Goal: Check status: Check status

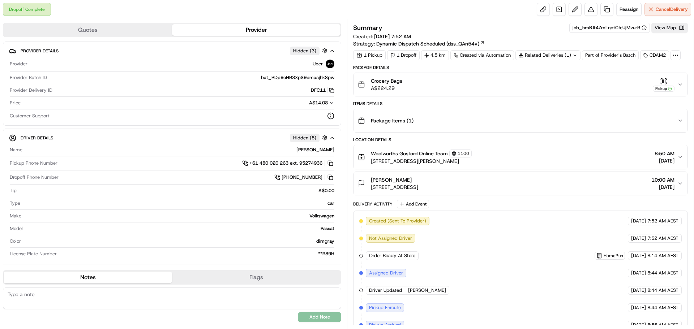
click at [549, 54] on div "Related Deliveries (1)" at bounding box center [547, 55] width 65 height 10
click at [557, 84] on span "266171390" at bounding box center [562, 84] width 26 height 7
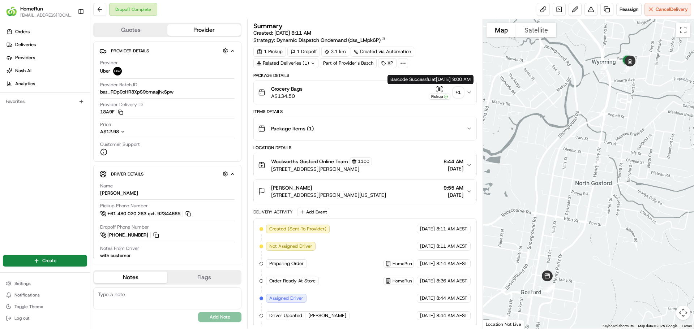
click at [460, 94] on div "+ 1" at bounding box center [458, 92] width 10 height 10
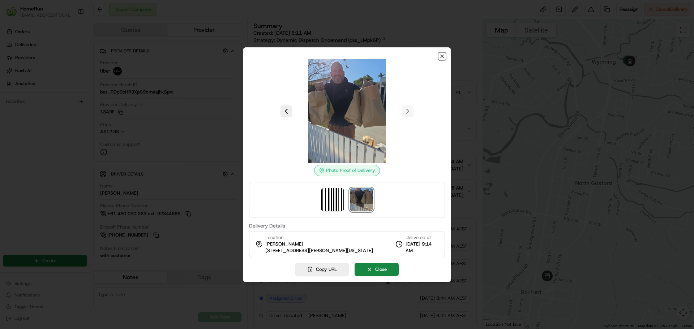
click at [441, 56] on icon "button" at bounding box center [442, 56] width 6 height 6
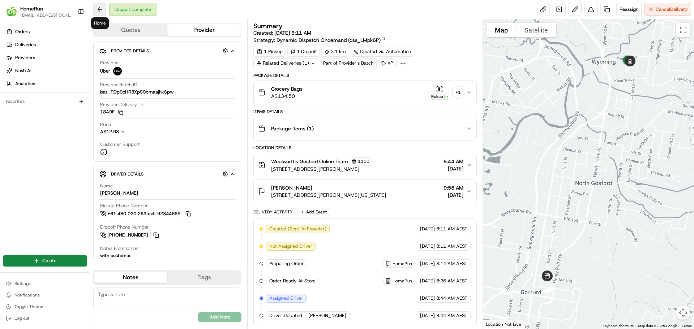
click at [101, 11] on button at bounding box center [99, 9] width 13 height 13
